Goal: Information Seeking & Learning: Learn about a topic

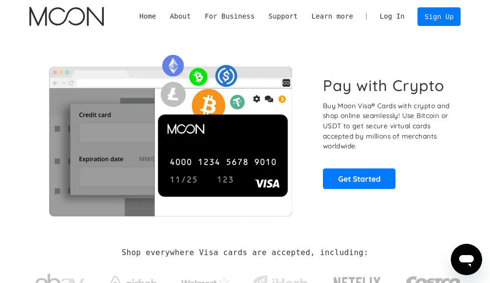
click at [447, 155] on div "Pay with Crypto Buy Moon Visa® Cards with crypto and shop online seamlessly! Us…" at bounding box center [387, 132] width 129 height 113
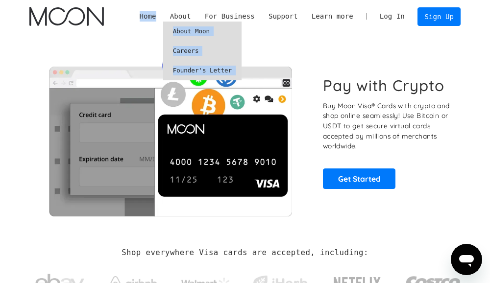
drag, startPoint x: 220, startPoint y: 31, endPoint x: 135, endPoint y: 31, distance: 85.7
click at [135, 31] on div "Home About About Moon Careers Founder's Letter For Business Business Moon APIs …" at bounding box center [245, 16] width 456 height 33
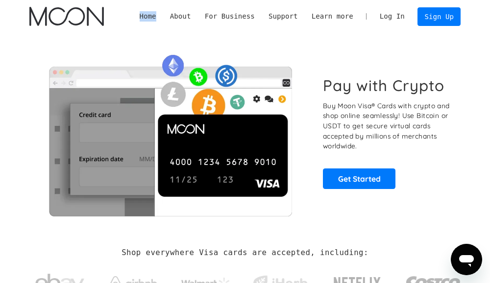
click at [135, 31] on div "Home About About Moon Careers Founder's Letter For Business Business Moon APIs …" at bounding box center [245, 16] width 456 height 33
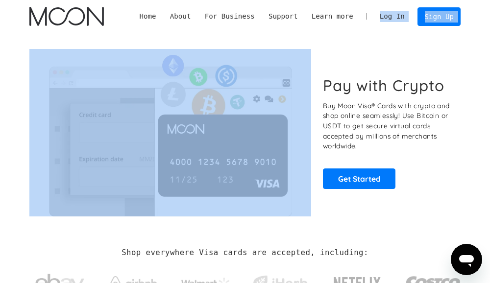
drag, startPoint x: 165, startPoint y: 42, endPoint x: 192, endPoint y: 17, distance: 37.1
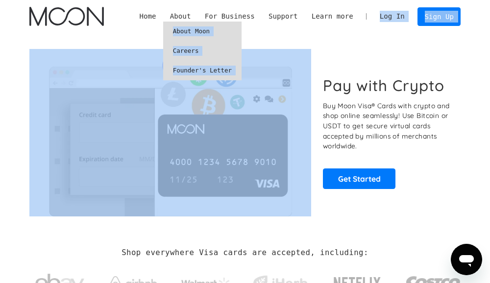
click at [196, 31] on link "About Moon" at bounding box center [202, 32] width 78 height 20
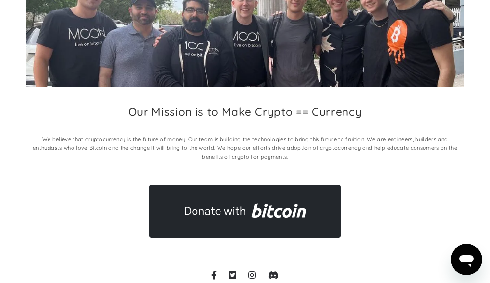
scroll to position [153, 0]
